Goal: Navigation & Orientation: Find specific page/section

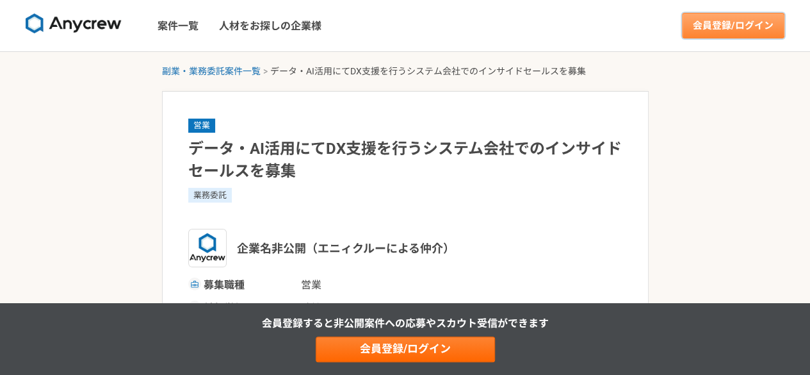
click at [694, 25] on link "会員登録/ログイン" at bounding box center [733, 26] width 102 height 26
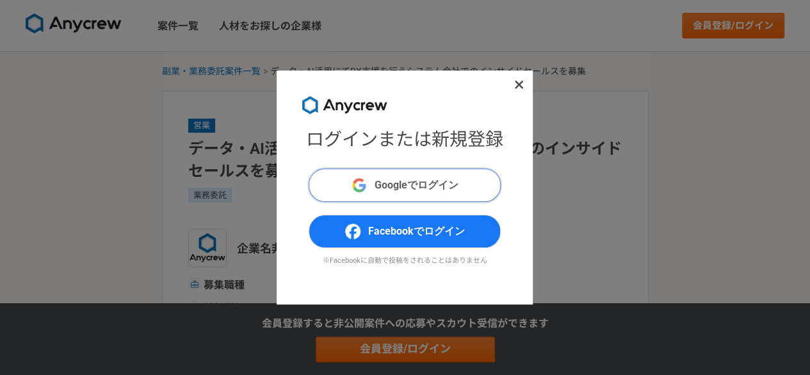
click at [469, 188] on button "Googleでログイン" at bounding box center [405, 184] width 192 height 33
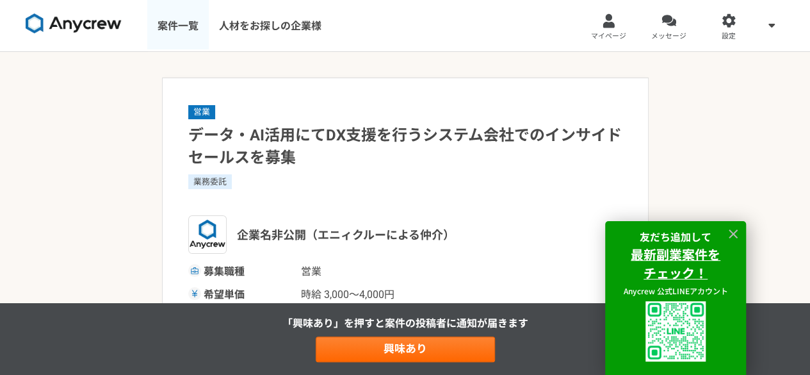
click at [191, 26] on link "案件一覧" at bounding box center [177, 25] width 61 height 51
